Goal: Transaction & Acquisition: Download file/media

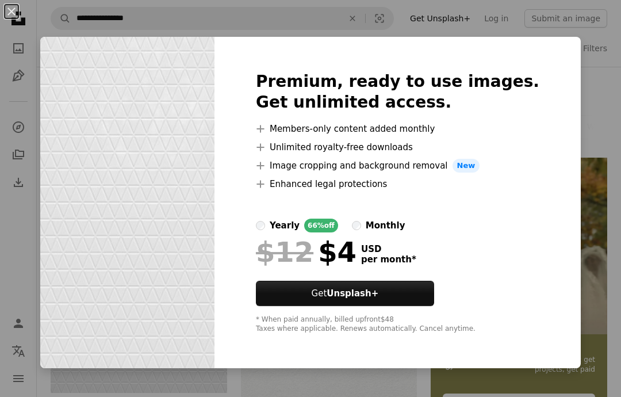
click at [600, 143] on div "An X shape Premium, ready to use images. Get unlimited access. A plus sign Memb…" at bounding box center [310, 198] width 621 height 397
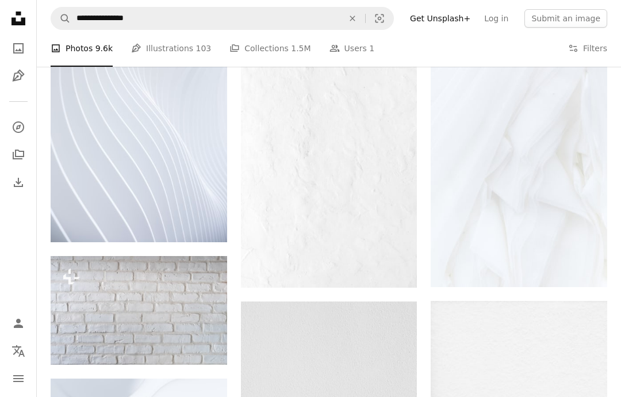
scroll to position [613, 0]
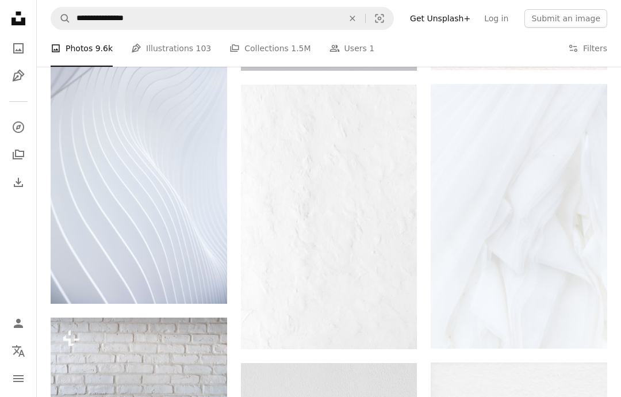
click at [559, 181] on img at bounding box center [519, 217] width 177 height 264
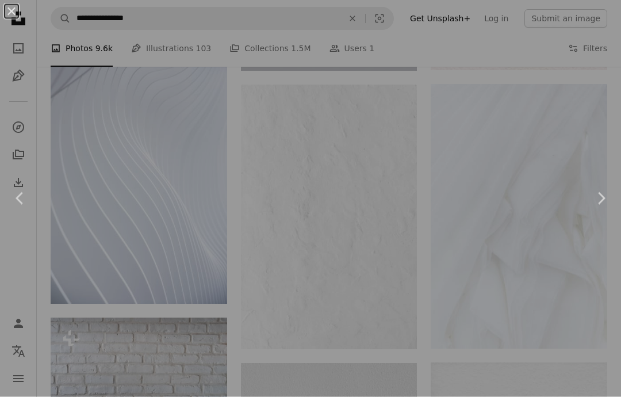
scroll to position [614, 0]
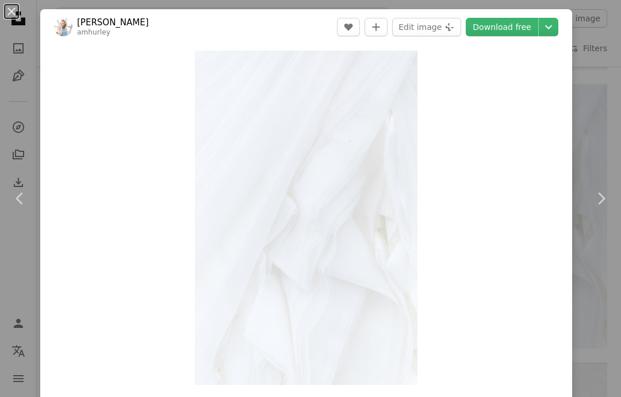
click at [513, 28] on link "Download free" at bounding box center [502, 27] width 72 height 18
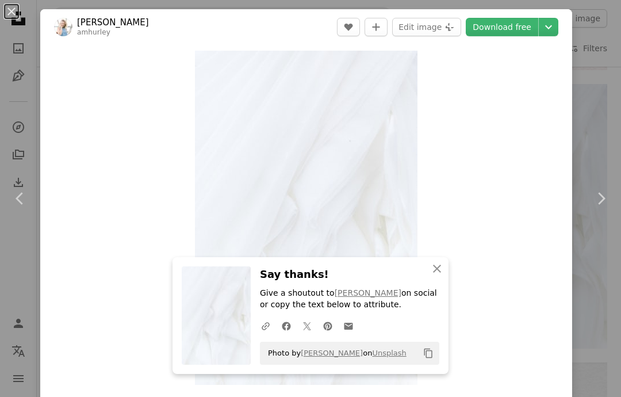
click at [604, 71] on div "An X shape Chevron left Chevron right [PERSON_NAME] amhurley A heart A plus sig…" at bounding box center [310, 198] width 621 height 397
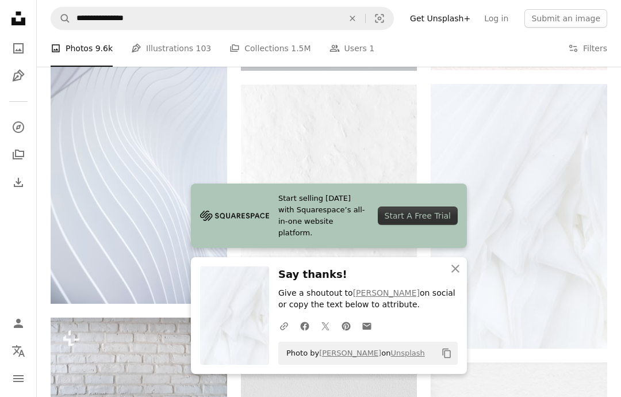
click at [460, 268] on icon "An X shape" at bounding box center [455, 269] width 14 height 14
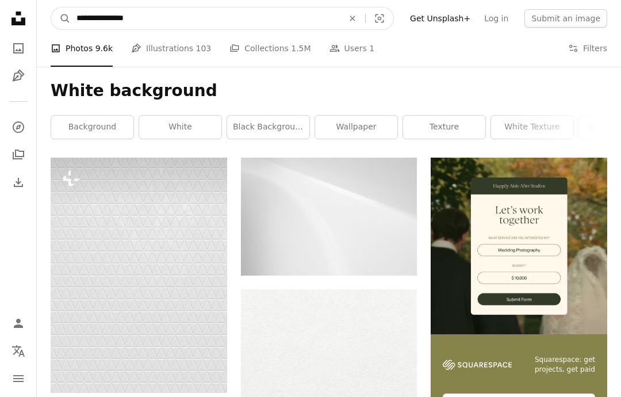
click at [267, 21] on input "**********" at bounding box center [205, 18] width 269 height 22
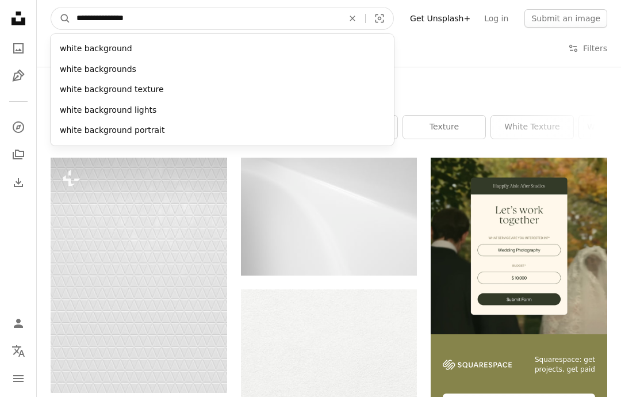
click at [61, 18] on button "A magnifying glass" at bounding box center [61, 18] width 20 height 22
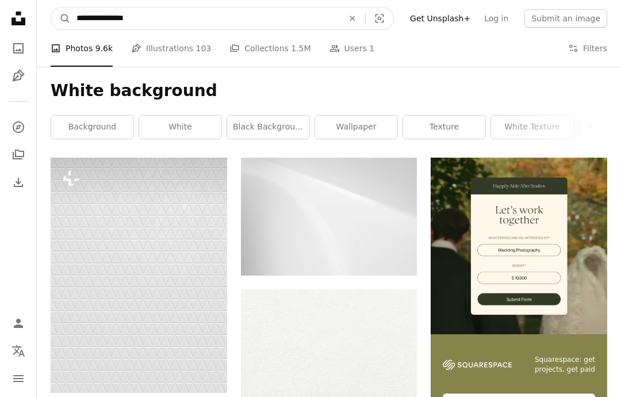
click at [97, 25] on input "**********" at bounding box center [205, 18] width 269 height 22
click at [98, 20] on input "**********" at bounding box center [205, 18] width 269 height 22
click at [96, 13] on input "**********" at bounding box center [205, 18] width 269 height 22
click at [98, 27] on input "**********" at bounding box center [205, 18] width 269 height 22
click at [98, 18] on input "**********" at bounding box center [205, 18] width 269 height 22
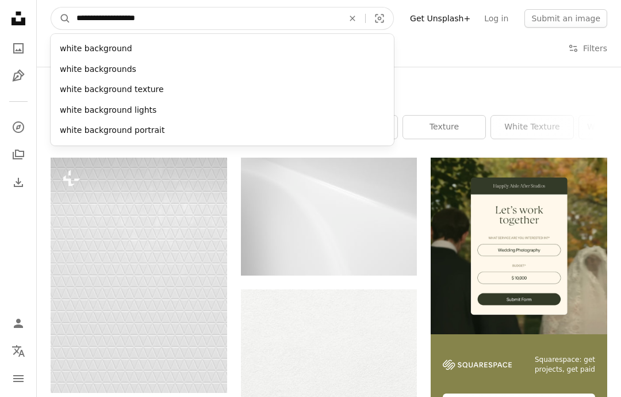
type input "**********"
click at [61, 18] on button "A magnifying glass" at bounding box center [61, 18] width 20 height 22
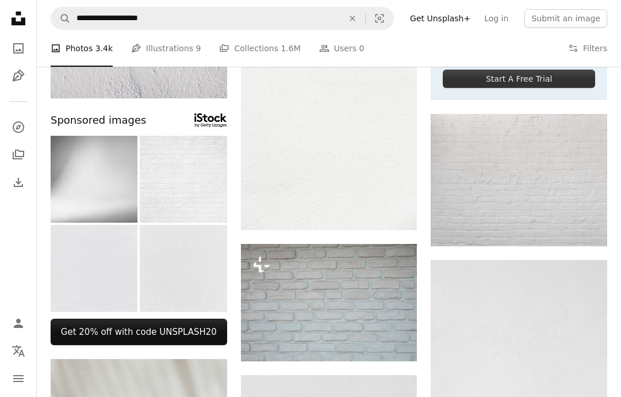
scroll to position [324, 0]
click at [592, 225] on link "Arrow pointing down" at bounding box center [584, 225] width 23 height 18
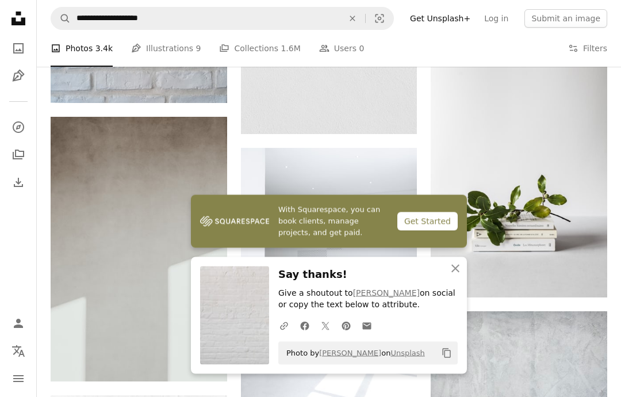
click at [458, 280] on button "An X shape Close" at bounding box center [455, 268] width 23 height 23
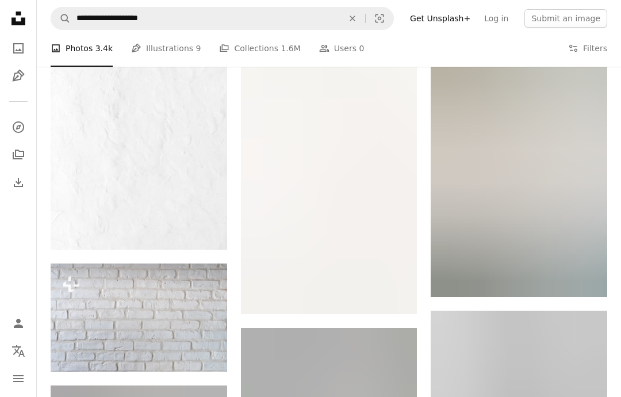
scroll to position [1239, 0]
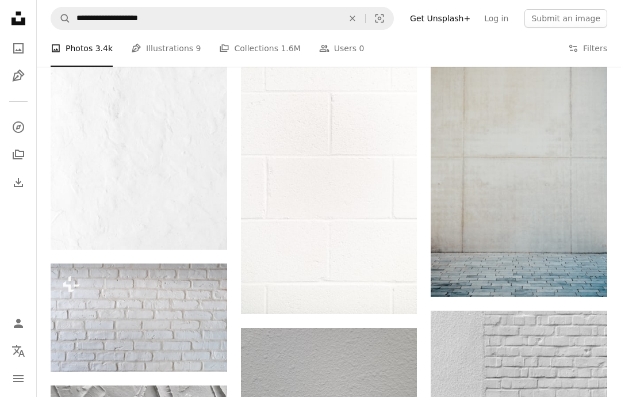
click at [401, 292] on link "Arrow pointing down" at bounding box center [393, 293] width 23 height 18
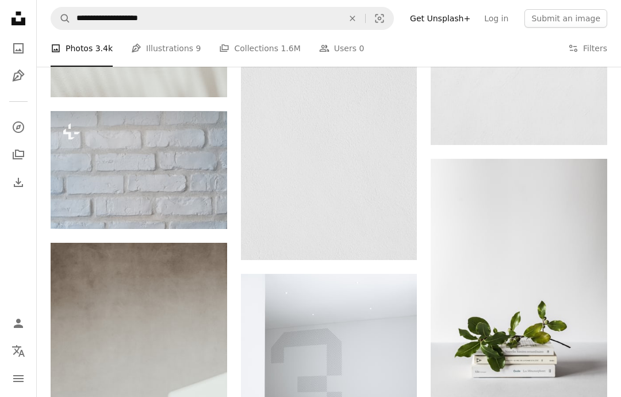
scroll to position [0, 0]
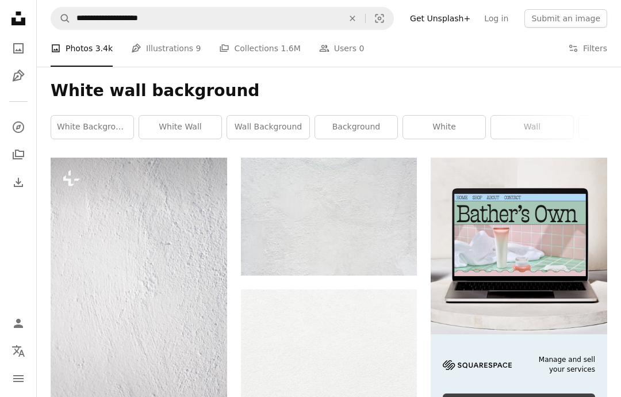
click at [424, 121] on link "white" at bounding box center [444, 127] width 82 height 23
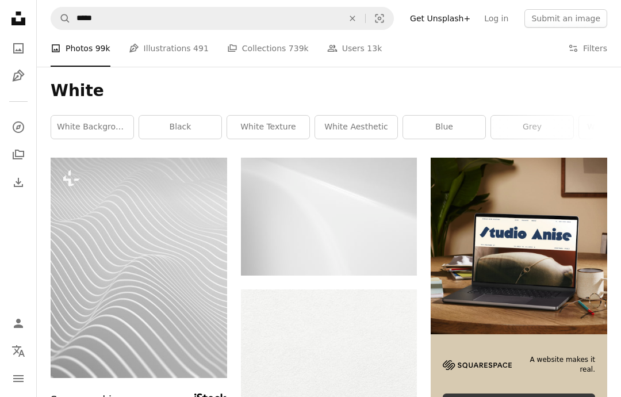
click at [271, 124] on link "white texture" at bounding box center [268, 127] width 82 height 23
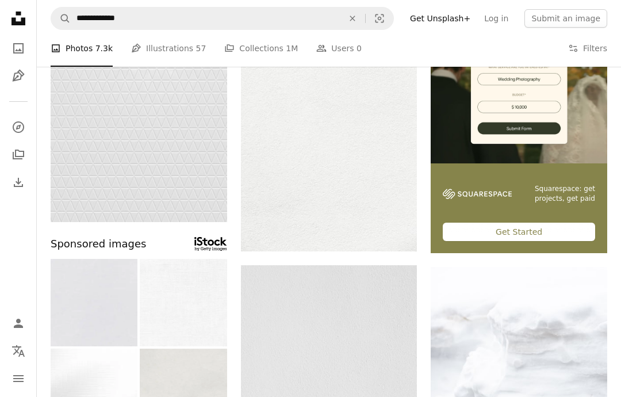
scroll to position [138, 0]
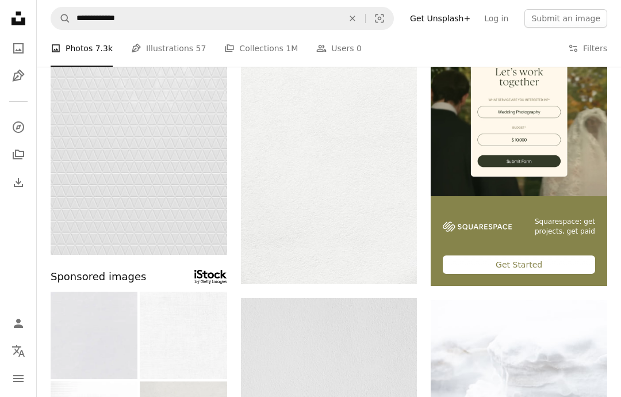
click at [379, 179] on img at bounding box center [329, 152] width 177 height 264
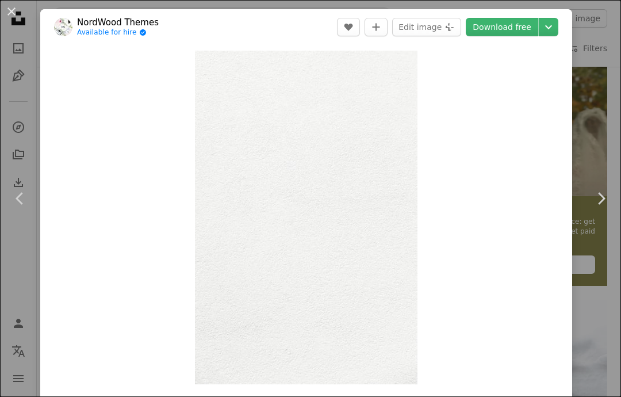
click at [510, 26] on link "Download free" at bounding box center [502, 27] width 72 height 18
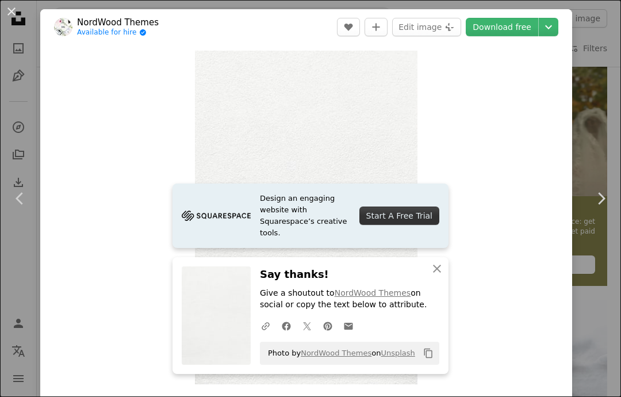
click at [437, 270] on icon "button" at bounding box center [437, 268] width 8 height 8
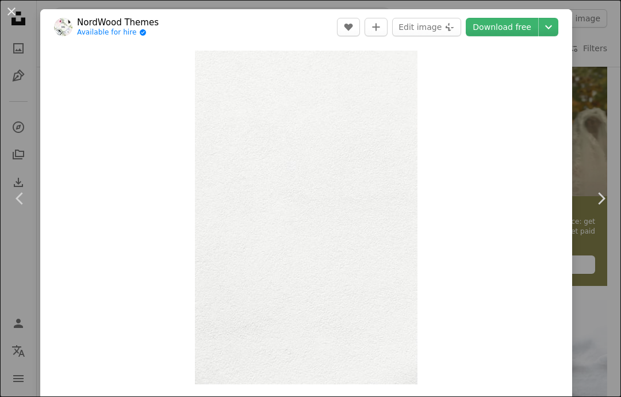
click at [6, 14] on button "An X shape" at bounding box center [12, 12] width 14 height 14
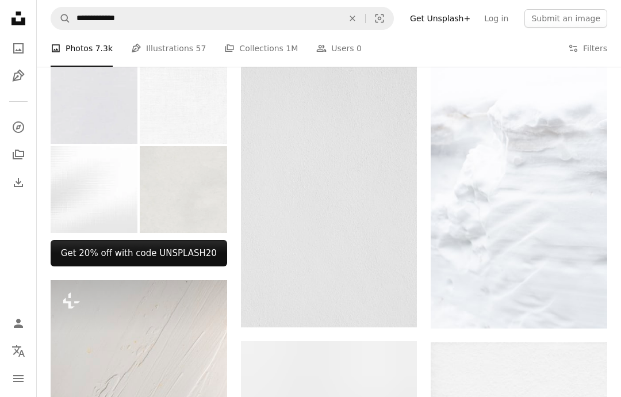
scroll to position [354, 0]
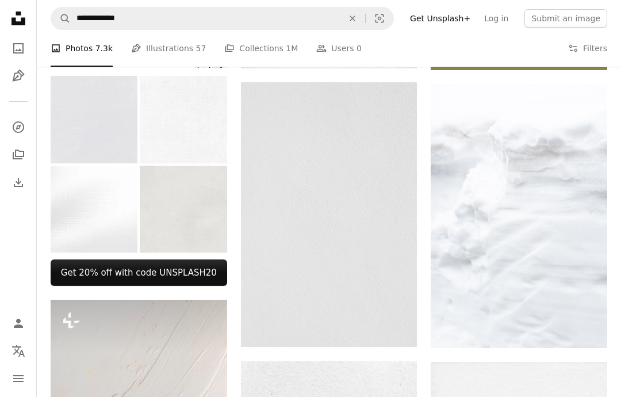
click at [583, 327] on icon "Arrow pointing down" at bounding box center [584, 327] width 9 height 14
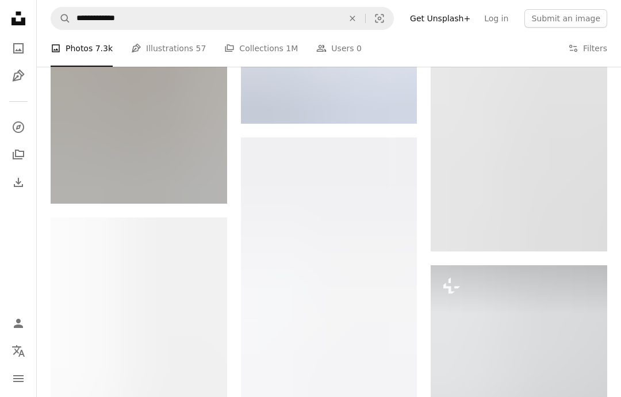
scroll to position [992, 0]
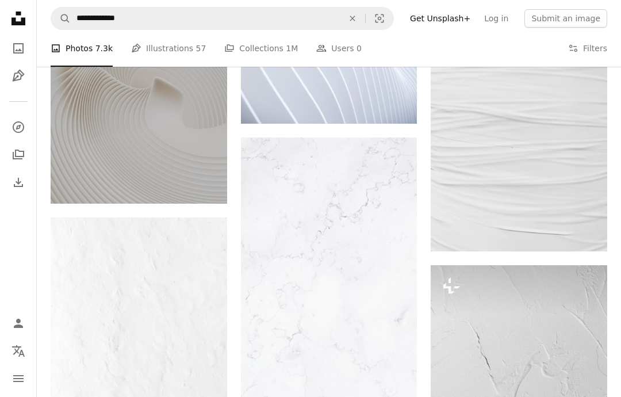
click at [586, 227] on icon "Download" at bounding box center [584, 230] width 7 height 8
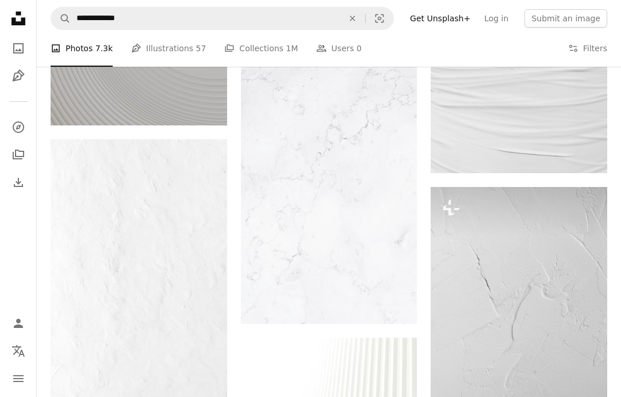
scroll to position [1175, 0]
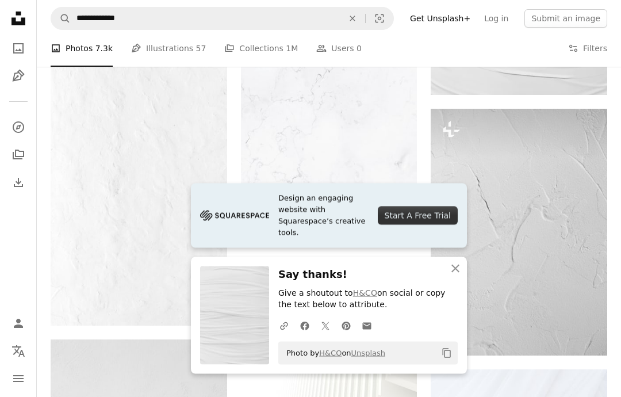
click at [455, 272] on icon "An X shape" at bounding box center [455, 269] width 14 height 14
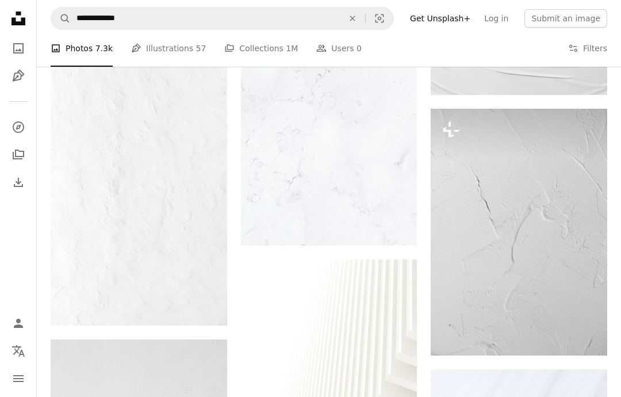
click at [397, 228] on icon "Arrow pointing down" at bounding box center [393, 224] width 9 height 14
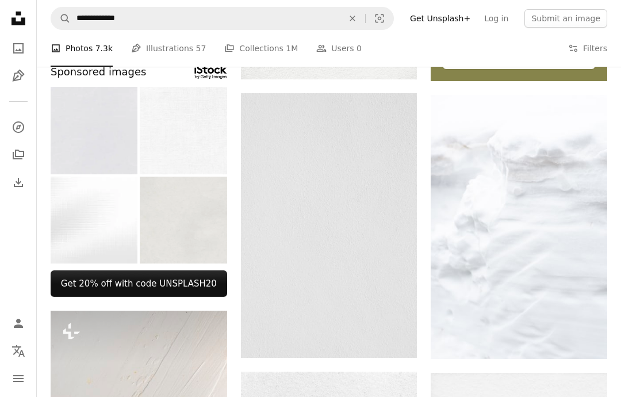
scroll to position [0, 0]
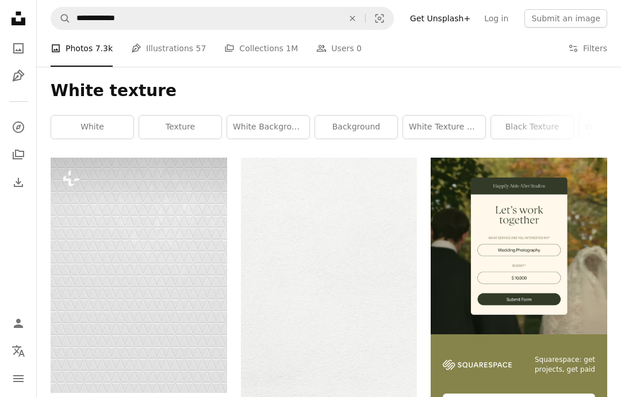
click at [1, 188] on nav "Unsplash logo Unsplash Home A photo Pen Tool A compass A stack of folders Downl…" at bounding box center [18, 198] width 37 height 397
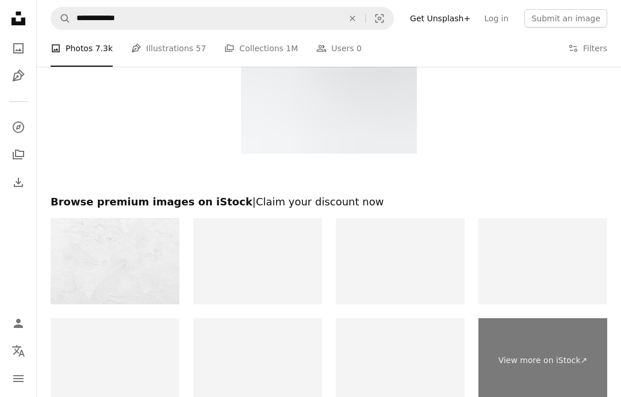
scroll to position [2017, 0]
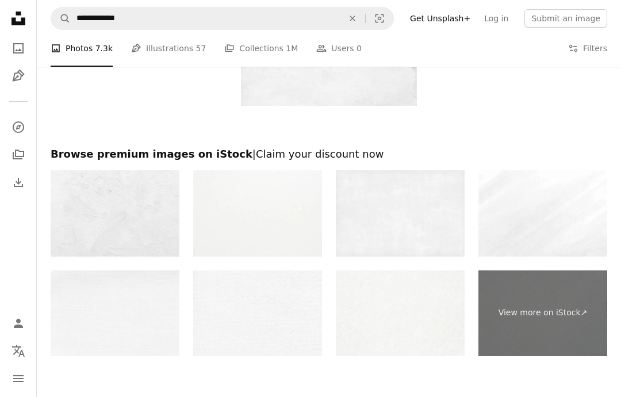
click at [134, 220] on img at bounding box center [115, 213] width 129 height 86
